Goal: Check status: Check status

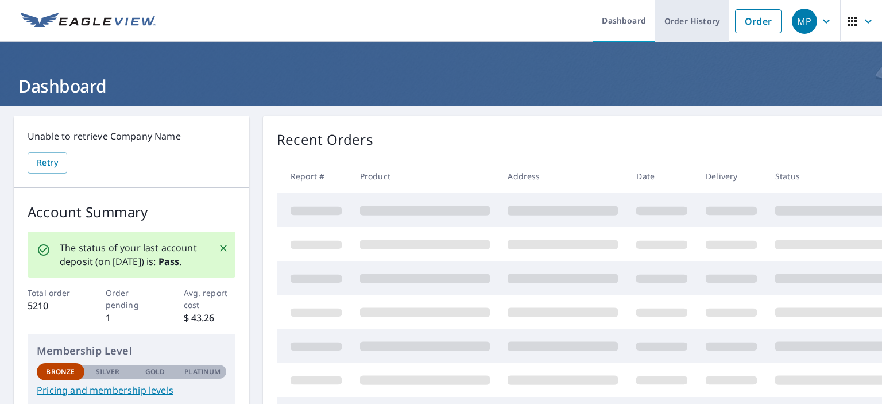
click at [697, 23] on link "Order History" at bounding box center [692, 21] width 74 height 42
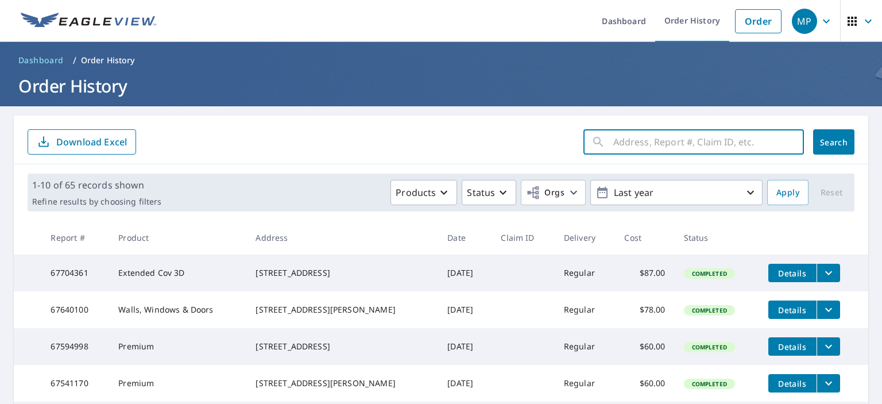
click at [688, 145] on input "text" at bounding box center [708, 142] width 191 height 32
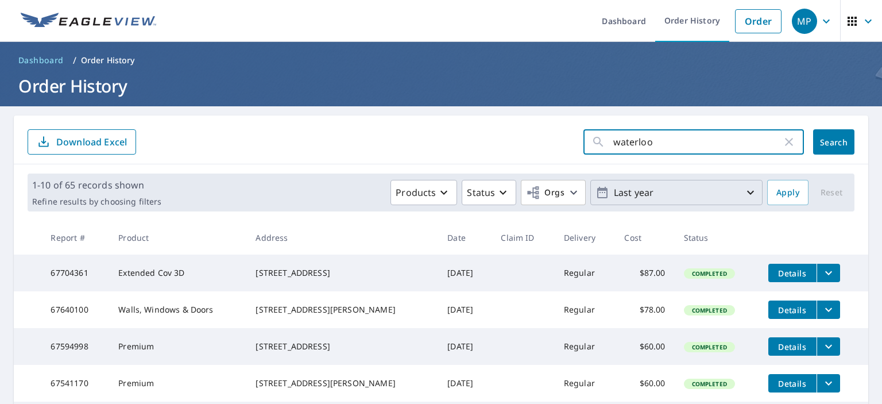
type input "waterloo"
click at [743, 190] on icon "button" at bounding box center [750, 192] width 14 height 14
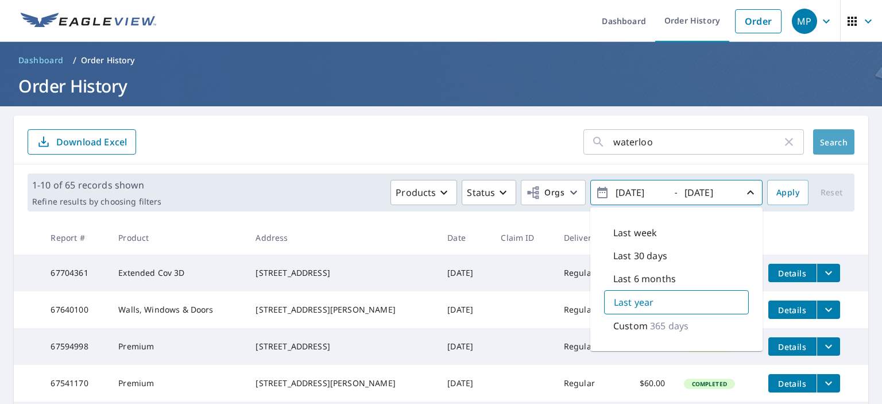
click at [826, 150] on button "Search" at bounding box center [833, 141] width 41 height 25
